Goal: Communication & Community: Ask a question

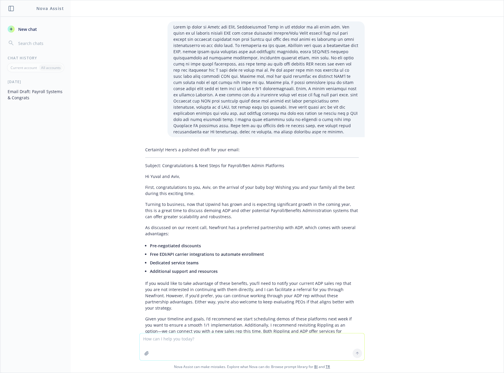
scroll to position [343, 0]
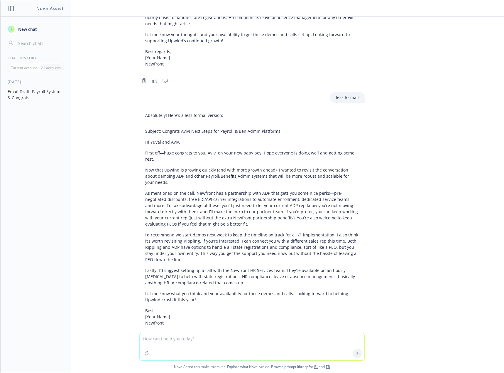
click at [195, 338] on textarea at bounding box center [252, 346] width 225 height 27
paste textarea "All, Just sending this email without the encryption to make sure you see the be…"
type textarea "All, Just sending this email without the encryption to make sure you see the be…"
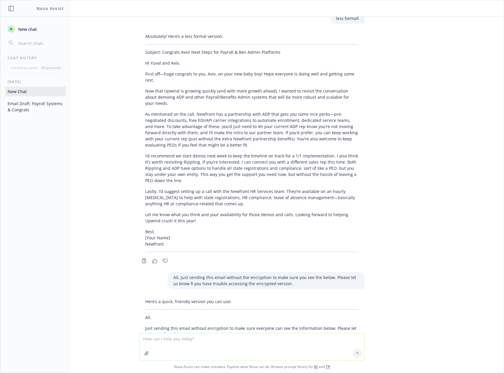
scroll to position [445, 0]
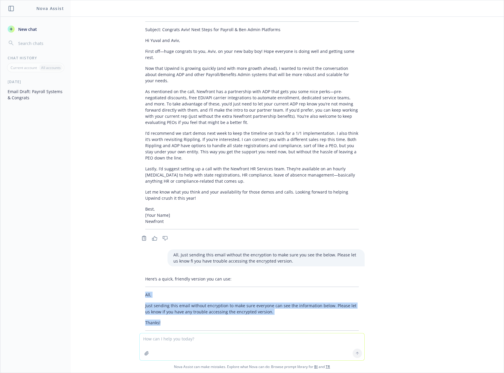
drag, startPoint x: 139, startPoint y: 269, endPoint x: 164, endPoint y: 299, distance: 39.4
click at [164, 299] on div "Here’s a quick, friendly version you can use: All, Just sending this email with…" at bounding box center [252, 303] width 226 height 60
copy div "All, Just sending this email without encryption to make sure everyone can see t…"
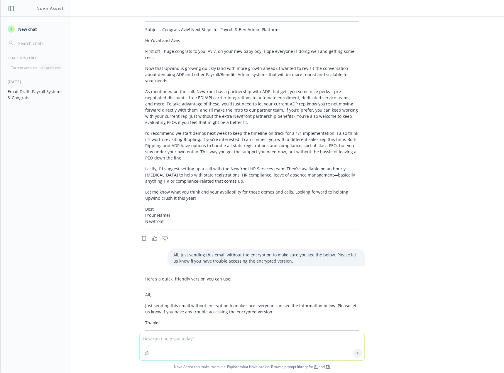
click at [193, 337] on textarea at bounding box center [252, 346] width 225 height 27
click at [260, 65] on p "Now that Upwind is growing quickly (and with more growth ahead), I wanted to re…" at bounding box center [252, 74] width 214 height 18
click at [201, 345] on textarea "Hi [PERSON_NAME], Can I please get a Level Funded Quote matching the below? Upw…" at bounding box center [252, 347] width 225 height 28
type textarea "Hi [PERSON_NAME], Can I please get a Level Funded Quote matching the below? Upw…"
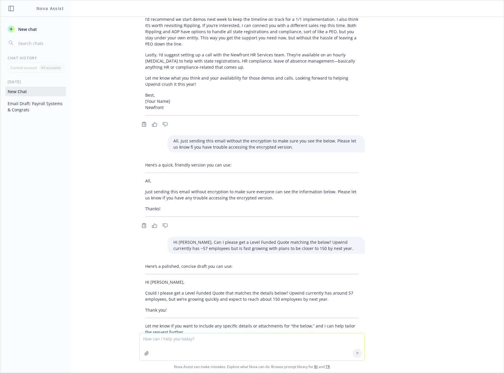
scroll to position [563, 0]
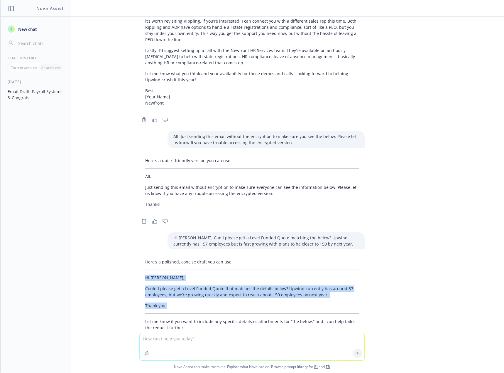
drag, startPoint x: 140, startPoint y: 251, endPoint x: 170, endPoint y: 280, distance: 41.7
click at [170, 280] on div "Here’s a polished, concise draft you can use: Hi [PERSON_NAME], Could I please …" at bounding box center [252, 294] width 226 height 77
copy div "Hi [PERSON_NAME], Could I please get a Level Funded Quote that matches the deta…"
